Goal: Check status

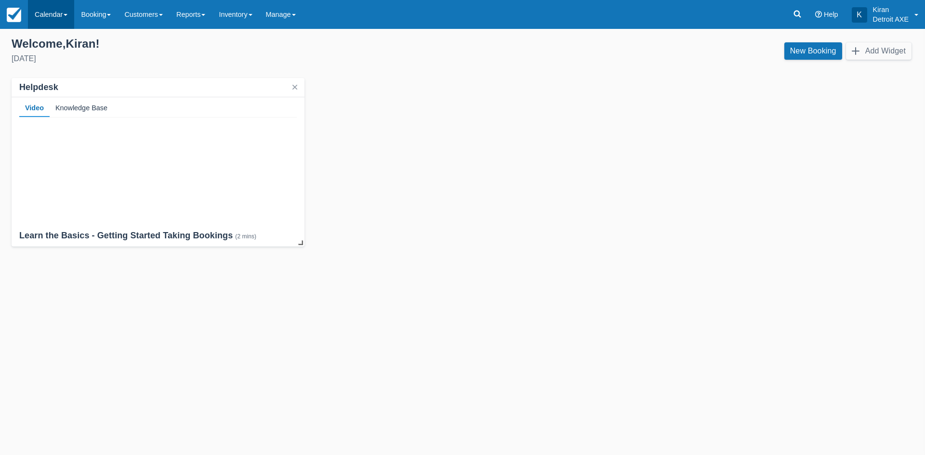
click at [61, 15] on link "Calendar" at bounding box center [51, 14] width 46 height 29
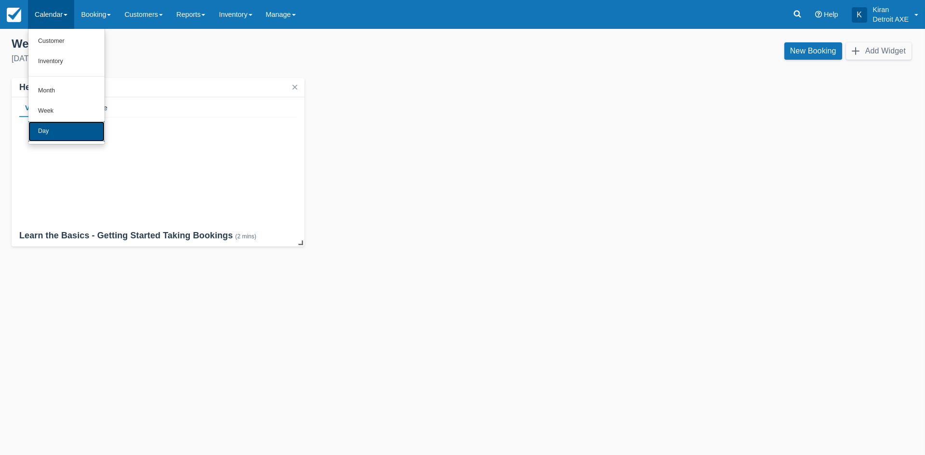
click at [65, 128] on link "Day" at bounding box center [66, 131] width 76 height 20
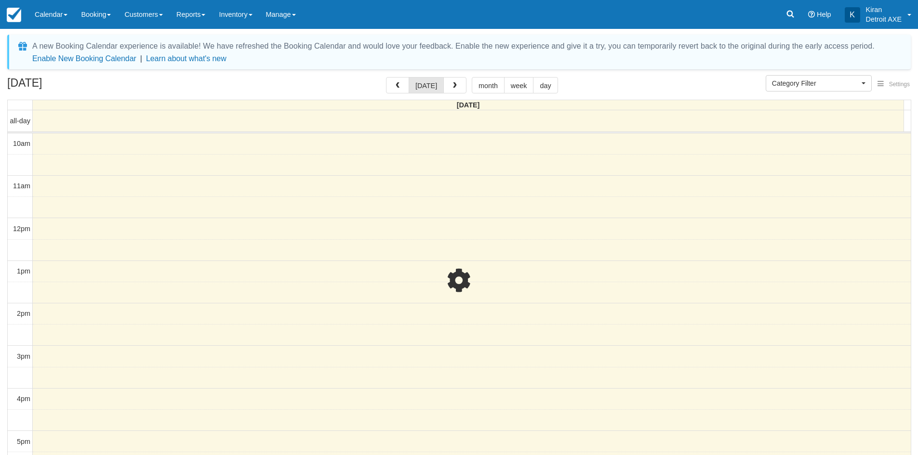
select select
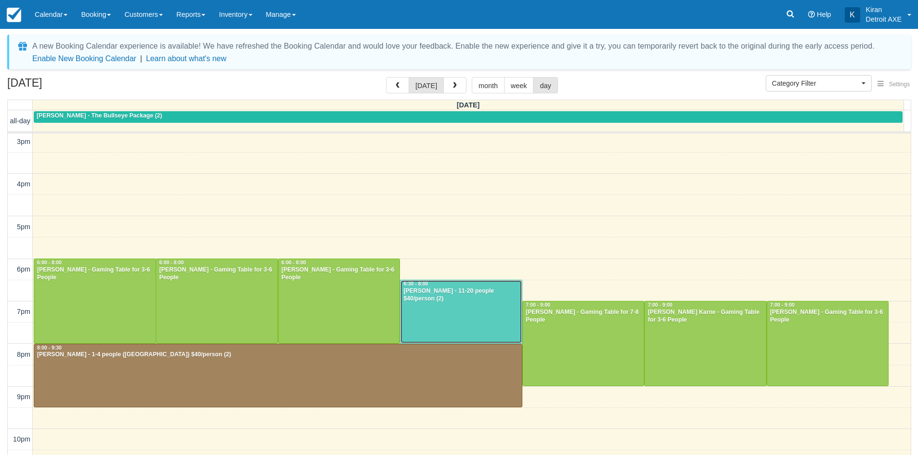
click at [442, 299] on div "Weston O'Neill - 11-20 people $40/person (2)" at bounding box center [461, 295] width 117 height 15
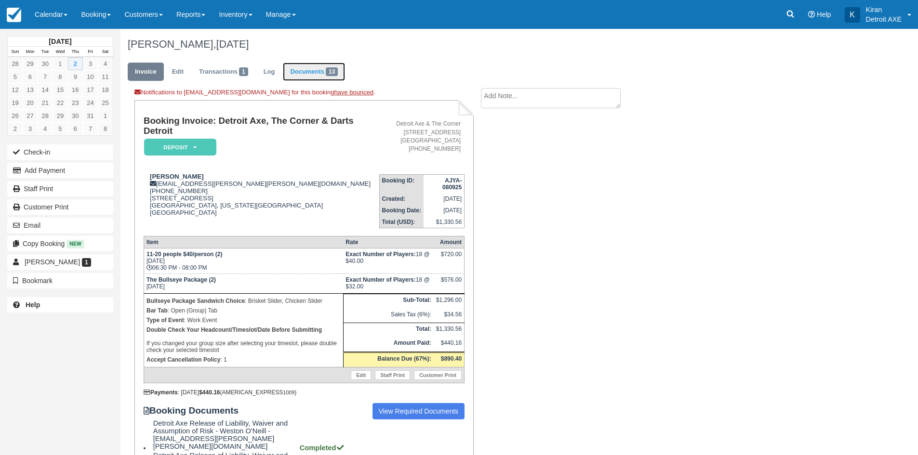
click at [331, 69] on span "13" at bounding box center [332, 71] width 12 height 9
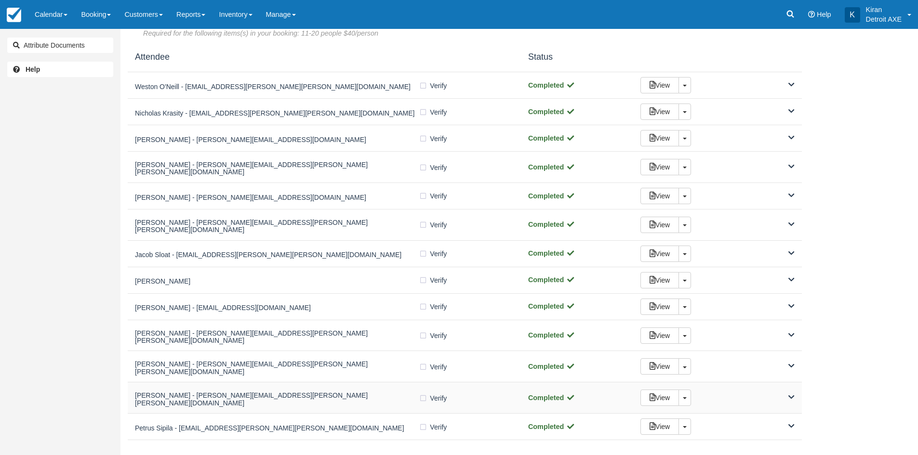
scroll to position [61, 0]
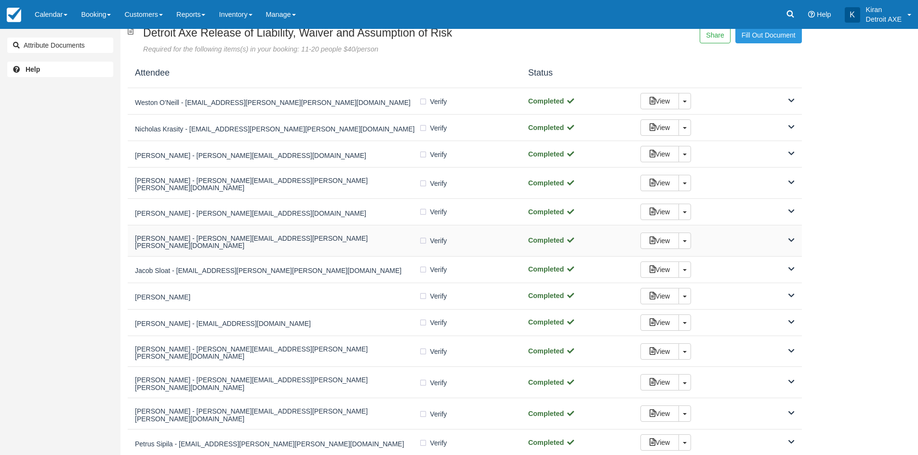
click at [213, 235] on h5 "[PERSON_NAME] - [PERSON_NAME][EMAIL_ADDRESS][PERSON_NAME][PERSON_NAME][DOMAIN_N…" at bounding box center [277, 242] width 284 height 15
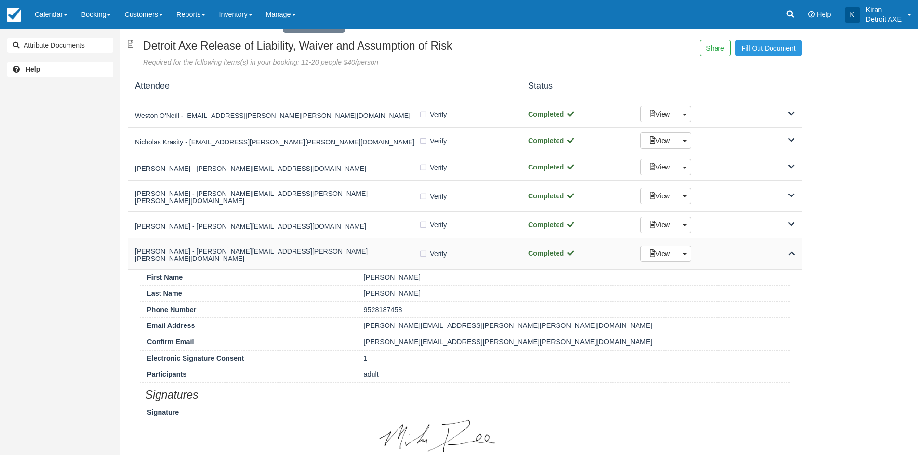
scroll to position [0, 0]
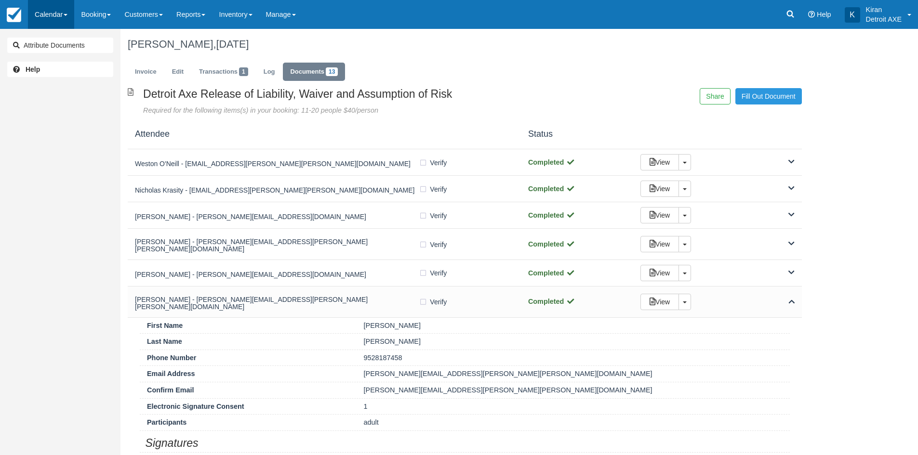
click at [62, 22] on link "Calendar" at bounding box center [51, 14] width 46 height 29
click at [68, 134] on link "Day" at bounding box center [66, 131] width 76 height 20
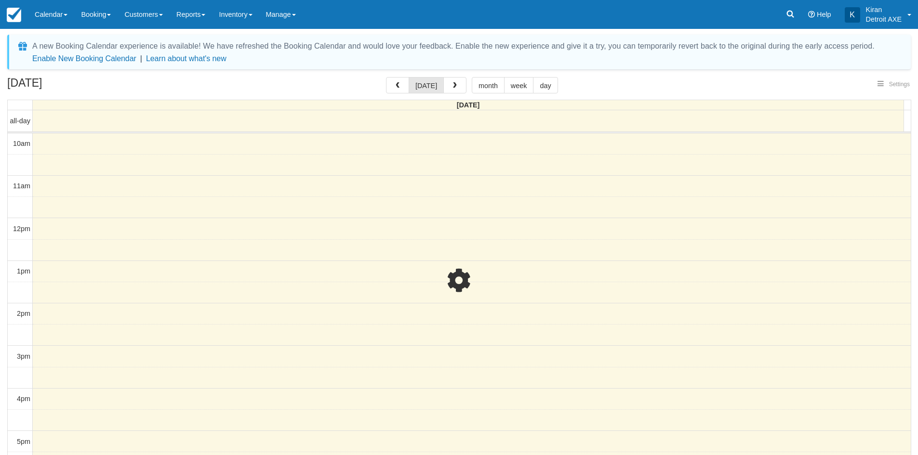
select select
